Goal: Information Seeking & Learning: Learn about a topic

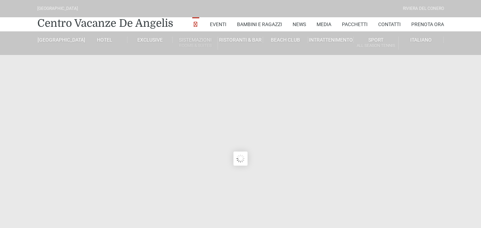
click at [185, 43] on small "Rooms & Suites" at bounding box center [194, 45] width 45 height 7
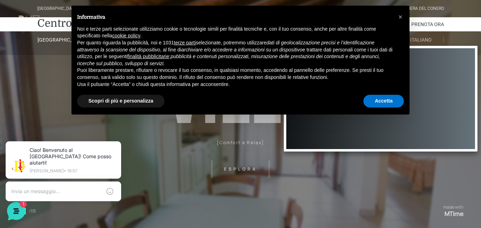
click at [452, 63] on ul "English ( Inglese ) Deutsch ( Tedesco ) Français ( Francese ) Nederlands ( Olan…" at bounding box center [381, 99] width 194 height 106
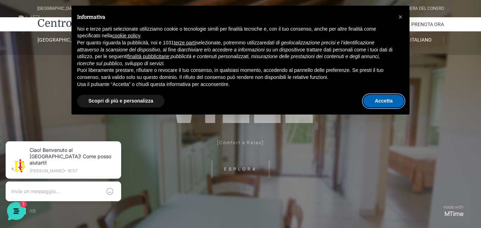
click at [382, 96] on button "Accetta" at bounding box center [383, 101] width 40 height 13
click at [382, 101] on header "[GEOGRAPHIC_DATA] [GEOGRAPHIC_DATA] Centro Vacanze [GEOGRAPHIC_DATA] Eventi Mis…" at bounding box center [240, 141] width 481 height 282
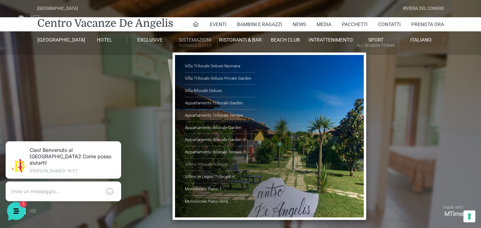
click at [207, 163] on link "Villino trilocale in legno" at bounding box center [220, 164] width 70 height 12
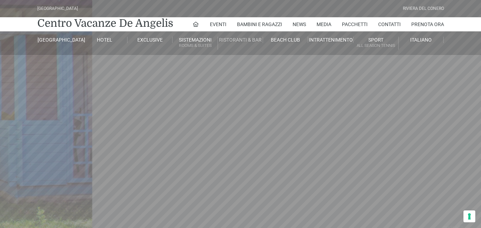
click at [224, 31] on li "Ristoranti & Bar Holiday Cafè De Angelis Resort Havana Cafè Beach Club Bistrot …" at bounding box center [240, 39] width 45 height 17
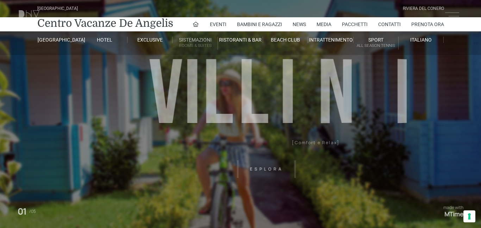
click at [201, 44] on small "Rooms & Suites" at bounding box center [194, 45] width 45 height 7
click at [200, 44] on small "Rooms & Suites" at bounding box center [194, 45] width 45 height 7
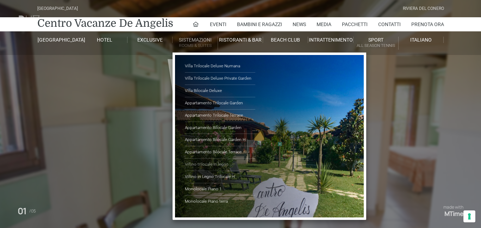
click at [222, 163] on link "Villino trilocale in legno" at bounding box center [220, 164] width 70 height 12
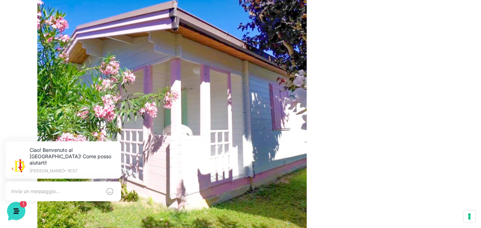
scroll to position [300, 0]
drag, startPoint x: 480, startPoint y: 161, endPoint x: 480, endPoint y: 179, distance: 18.3
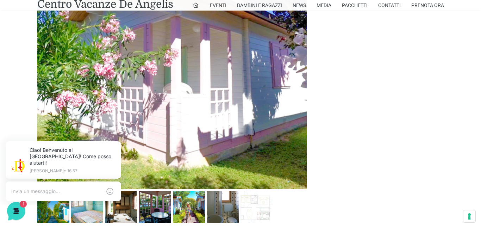
scroll to position [357, 0]
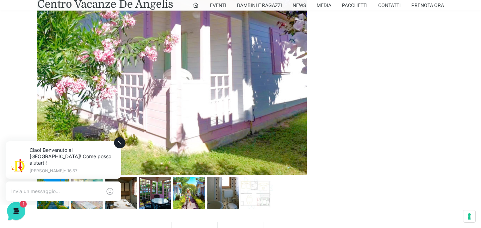
click at [57, 199] on div "Ciao! Benvenuto al [GEOGRAPHIC_DATA]! Come posso aiutarti! [PERSON_NAME] • 16:57" at bounding box center [63, 172] width 135 height 78
click at [88, 203] on div "Ciao! Benvenuto al [GEOGRAPHIC_DATA]! Come posso aiutarti! [PERSON_NAME] • 16:57" at bounding box center [63, 172] width 135 height 78
click at [120, 140] on icon at bounding box center [120, 143] width 6 height 6
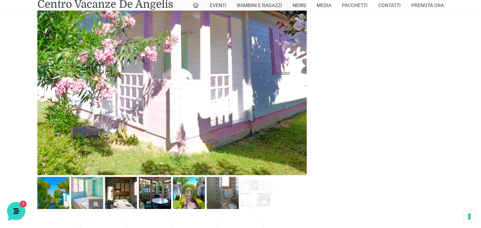
click at [82, 196] on img at bounding box center [87, 193] width 32 height 32
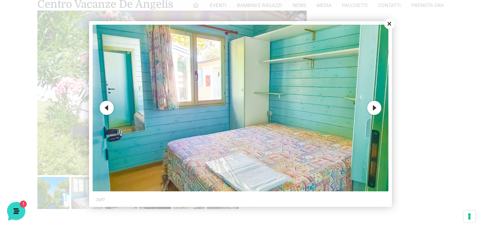
click at [374, 108] on button "Next" at bounding box center [374, 108] width 14 height 14
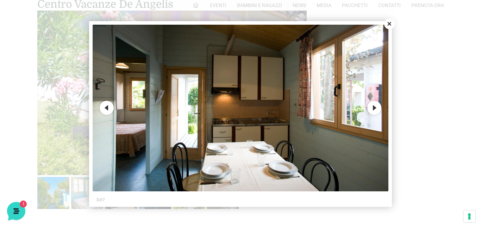
click at [374, 108] on button "Next" at bounding box center [374, 108] width 14 height 14
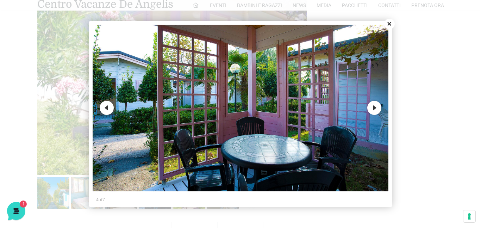
click at [374, 108] on button "Next" at bounding box center [374, 108] width 14 height 14
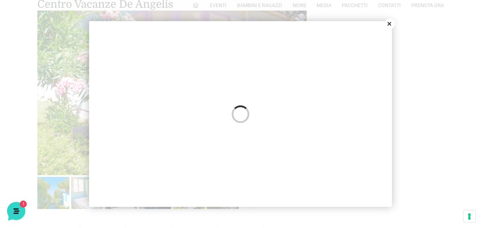
click at [374, 108] on button "Next" at bounding box center [374, 108] width 14 height 14
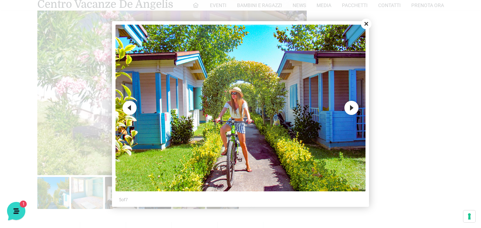
click at [351, 108] on button "Next" at bounding box center [351, 108] width 14 height 14
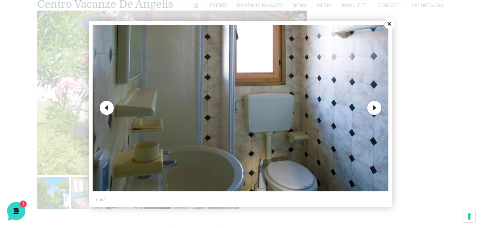
click at [377, 109] on button "Next" at bounding box center [374, 108] width 14 height 14
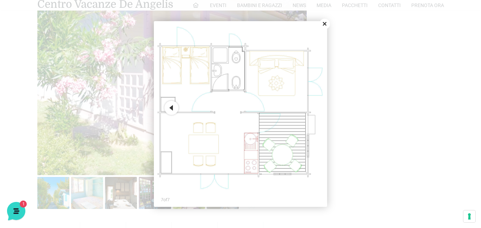
click at [169, 109] on button "Previous" at bounding box center [171, 108] width 14 height 14
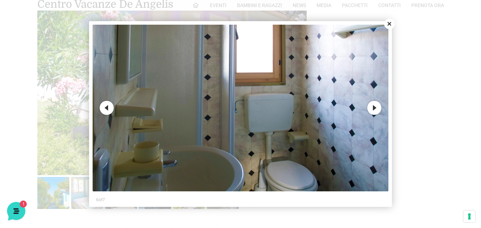
click at [108, 109] on button "Previous" at bounding box center [107, 108] width 14 height 14
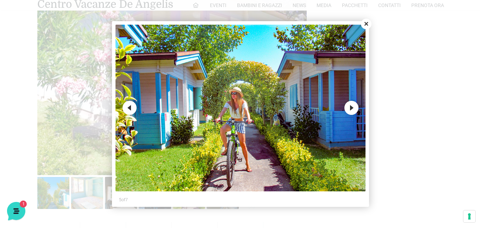
click at [129, 111] on button "Previous" at bounding box center [129, 108] width 14 height 14
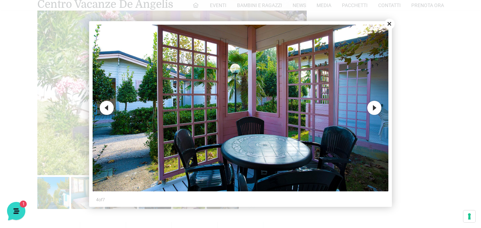
click at [113, 108] on img at bounding box center [241, 108] width 296 height 166
click at [104, 110] on button "Previous" at bounding box center [107, 108] width 14 height 14
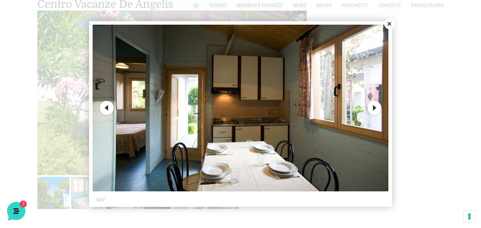
click at [104, 110] on button "Previous" at bounding box center [107, 108] width 14 height 14
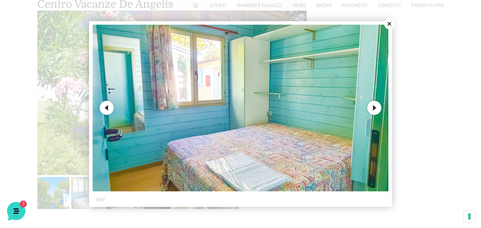
click at [104, 110] on button "Previous" at bounding box center [107, 108] width 14 height 14
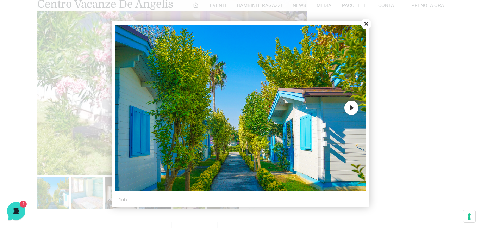
click at [104, 110] on div at bounding box center [240, 114] width 481 height 228
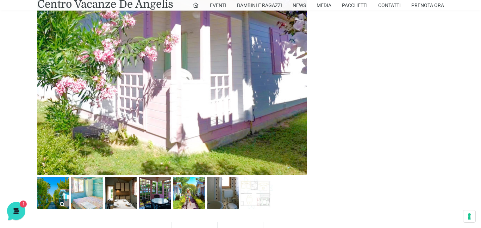
click at [57, 189] on img at bounding box center [53, 193] width 32 height 32
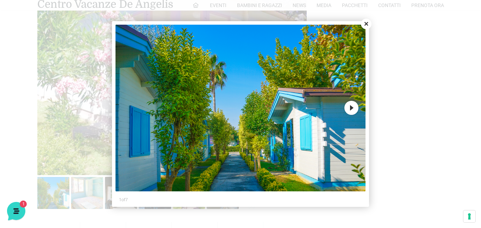
click at [348, 105] on button "Next" at bounding box center [351, 108] width 14 height 14
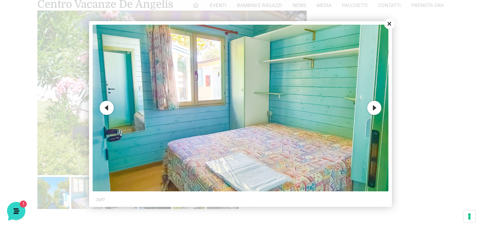
click at [379, 108] on button "Next" at bounding box center [374, 108] width 14 height 14
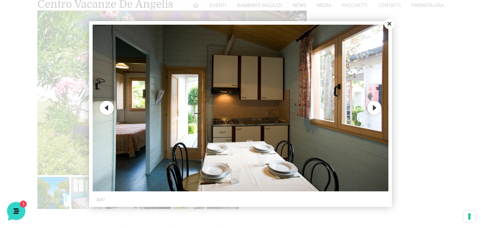
click at [379, 108] on button "Next" at bounding box center [374, 108] width 14 height 14
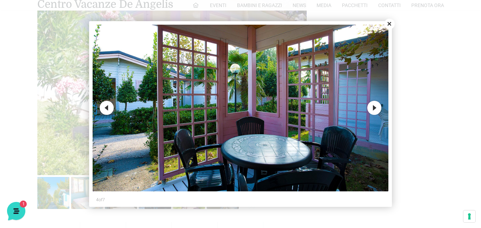
click at [379, 108] on button "Next" at bounding box center [374, 108] width 14 height 14
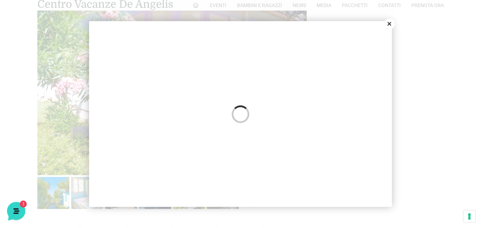
click at [379, 108] on button "Next" at bounding box center [374, 108] width 14 height 14
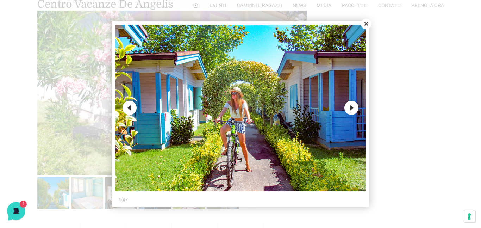
click at [354, 106] on button "Next" at bounding box center [351, 108] width 14 height 14
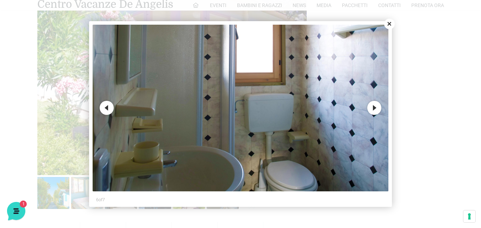
click at [354, 106] on img at bounding box center [241, 108] width 296 height 166
click at [374, 108] on button "Next" at bounding box center [374, 108] width 14 height 14
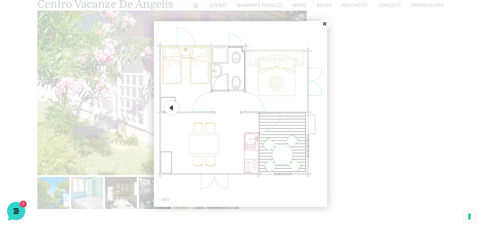
click at [327, 24] on button "Close" at bounding box center [324, 24] width 11 height 11
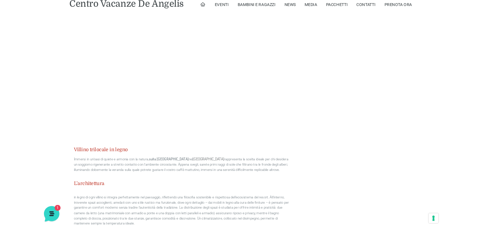
scroll to position [603, 0]
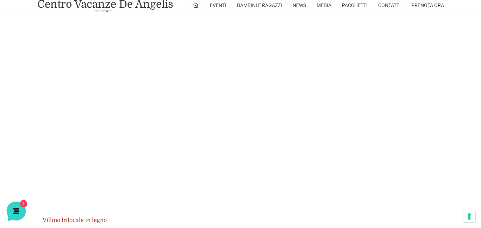
click at [11, 207] on icon at bounding box center [15, 210] width 18 height 18
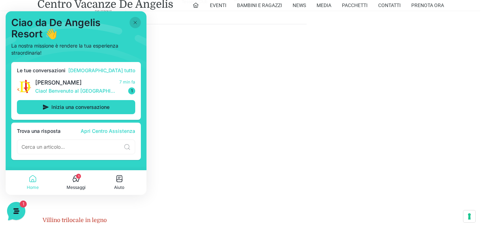
click at [133, 24] on icon at bounding box center [135, 23] width 6 height 6
